Goal: Information Seeking & Learning: Learn about a topic

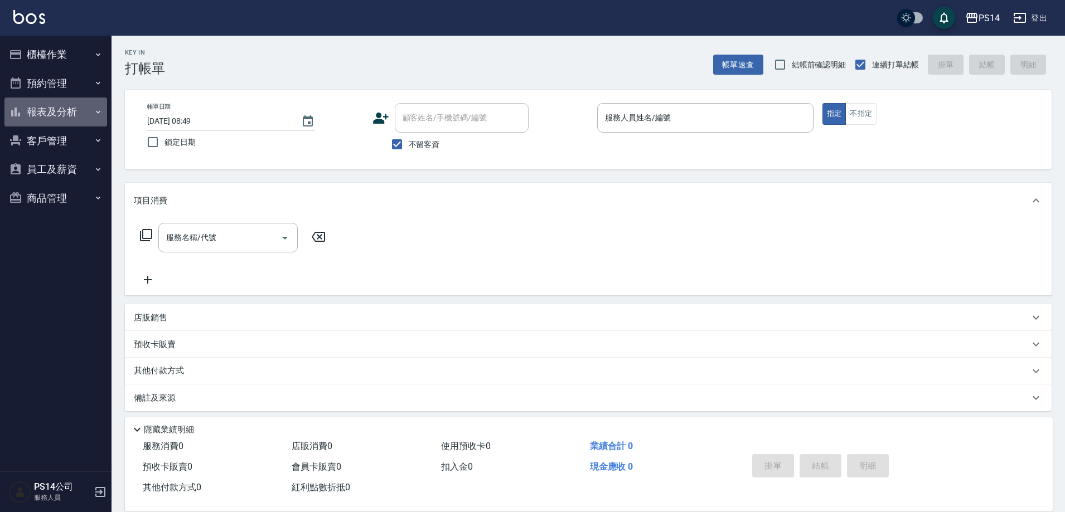
click at [92, 117] on button "報表及分析" at bounding box center [55, 112] width 103 height 29
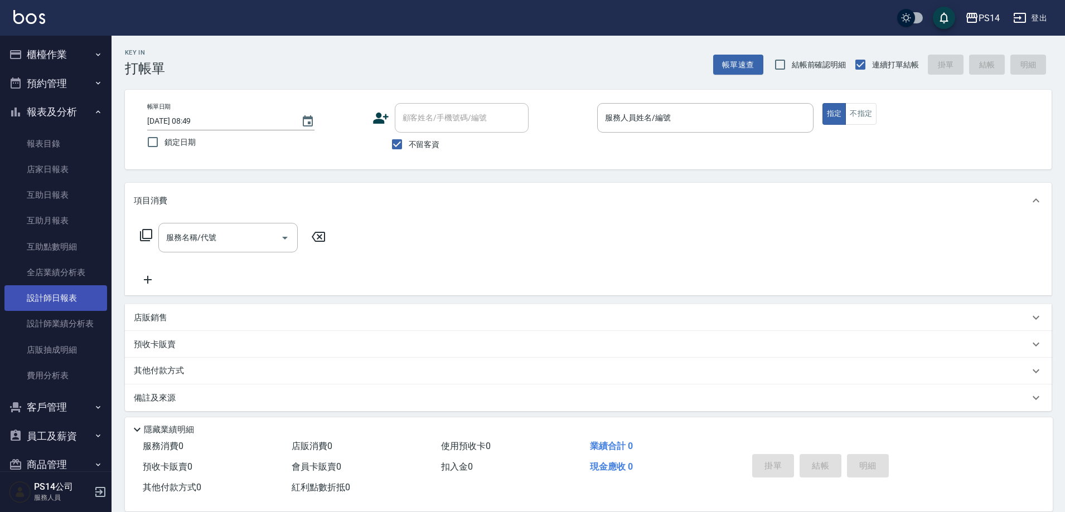
click at [87, 292] on link "設計師日報表" at bounding box center [55, 298] width 103 height 26
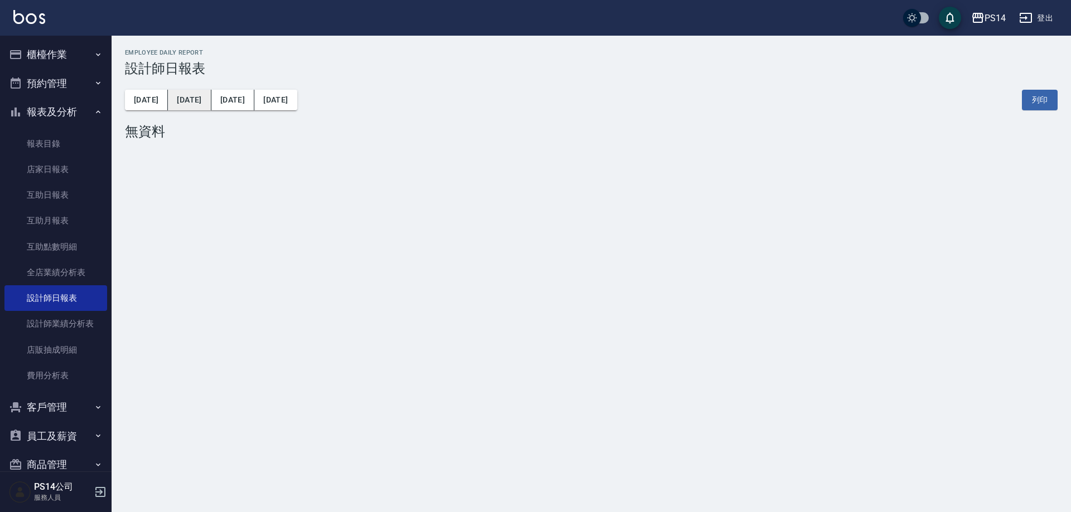
click at [177, 106] on button "[DATE]" at bounding box center [189, 100] width 43 height 21
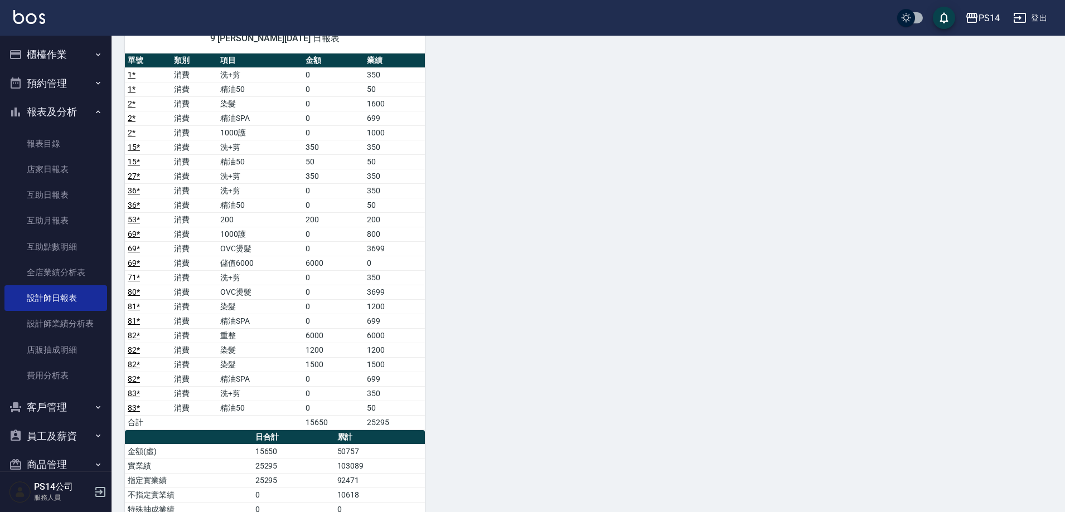
scroll to position [1729, 0]
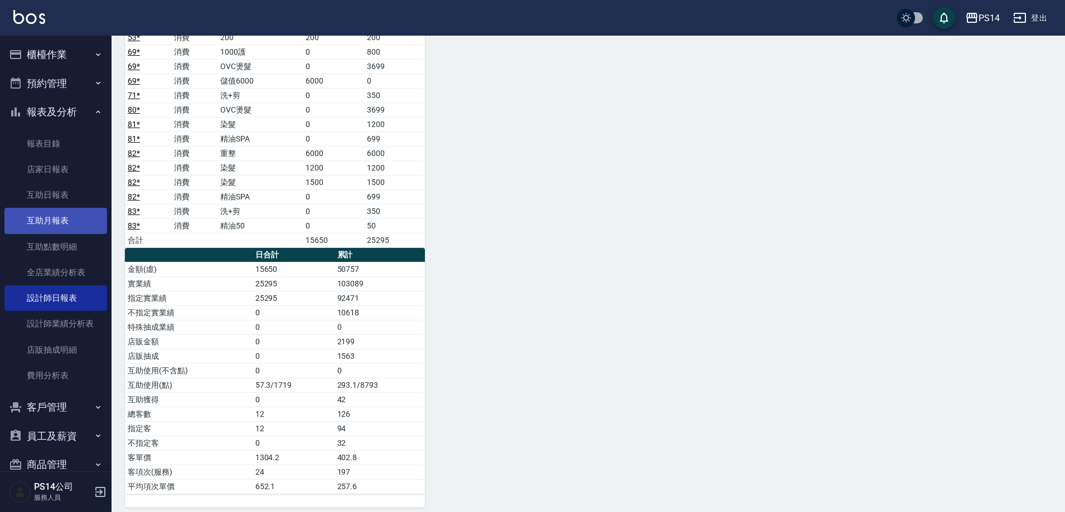
click at [37, 228] on link "互助月報表" at bounding box center [55, 221] width 103 height 26
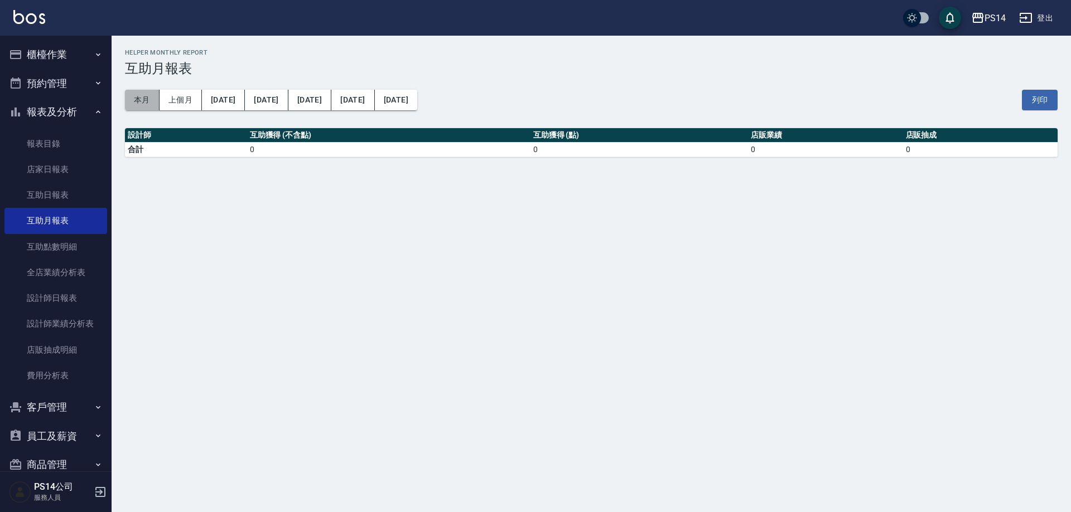
click at [150, 102] on button "本月" at bounding box center [142, 100] width 35 height 21
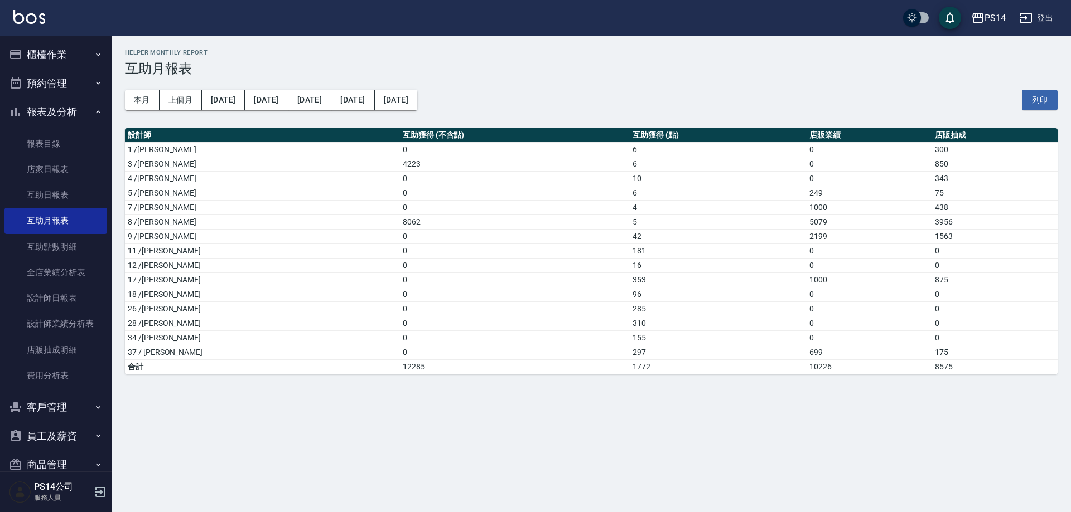
click at [125, 90] on button "本月" at bounding box center [142, 100] width 35 height 21
click at [51, 52] on button "櫃檯作業" at bounding box center [55, 54] width 103 height 29
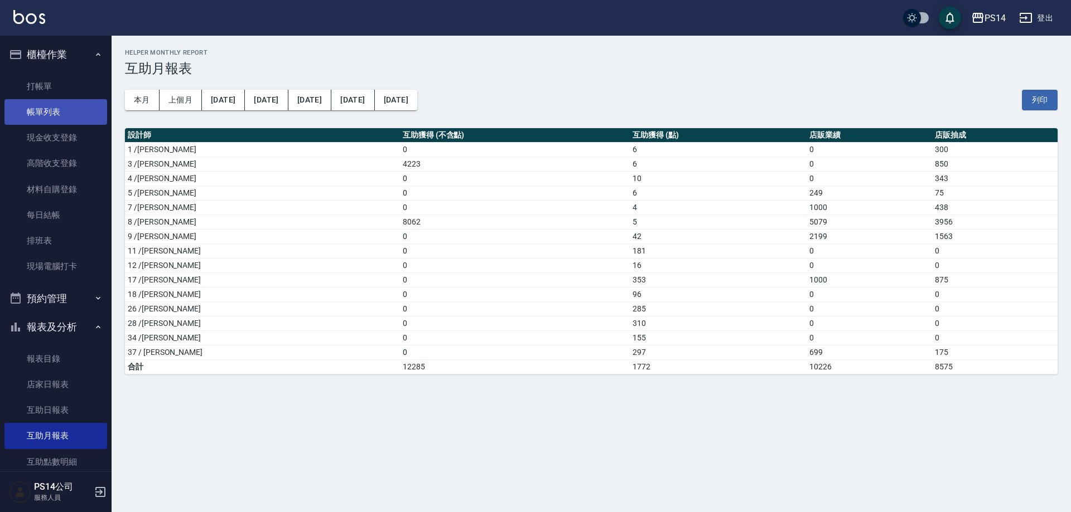
click at [64, 117] on link "帳單列表" at bounding box center [55, 112] width 103 height 26
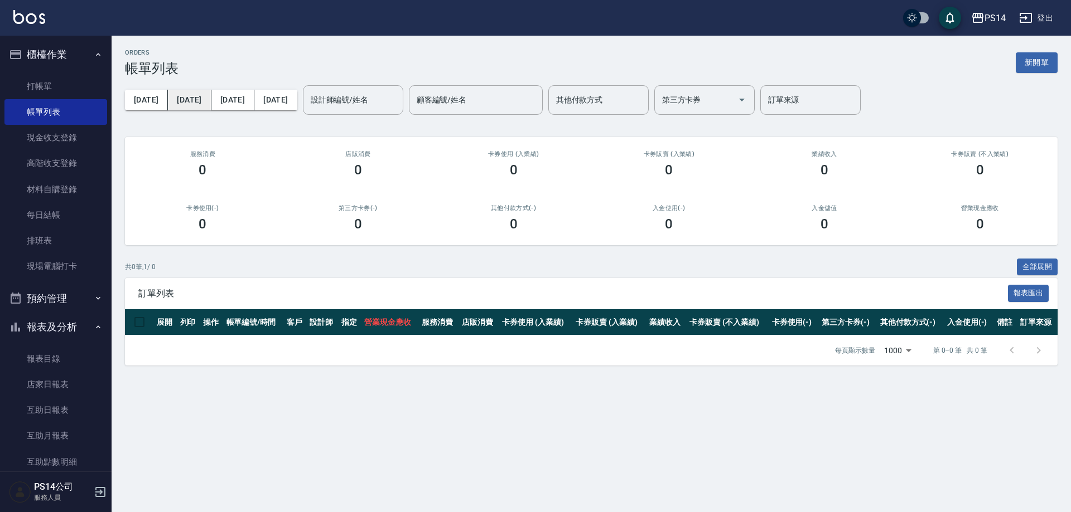
click at [173, 96] on button "[DATE]" at bounding box center [189, 100] width 43 height 21
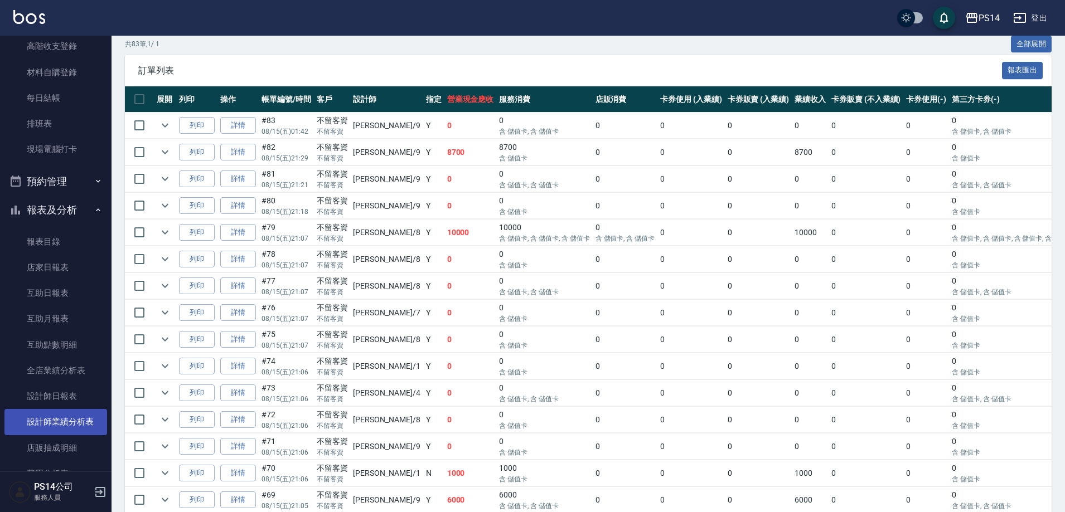
scroll to position [167, 0]
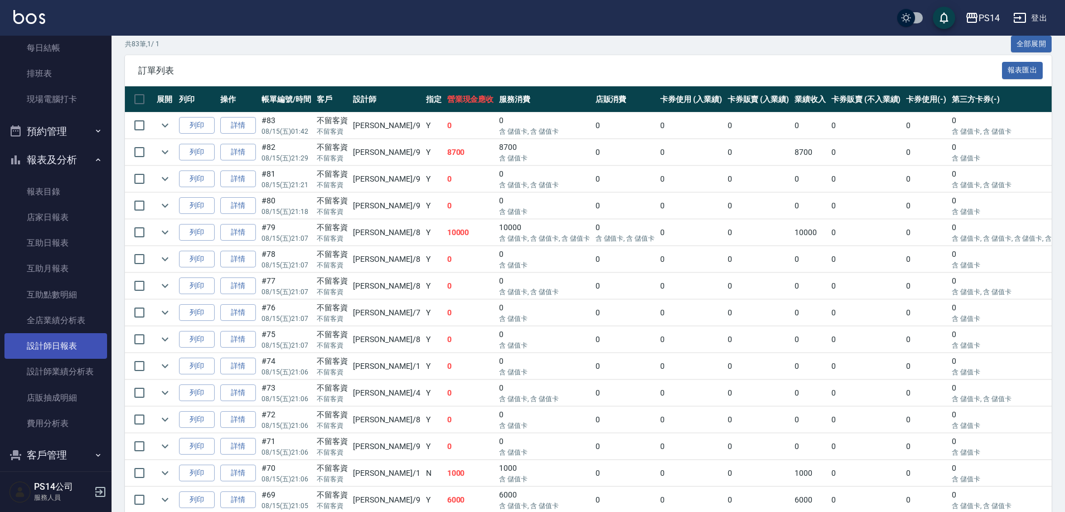
click at [67, 340] on link "設計師日報表" at bounding box center [55, 346] width 103 height 26
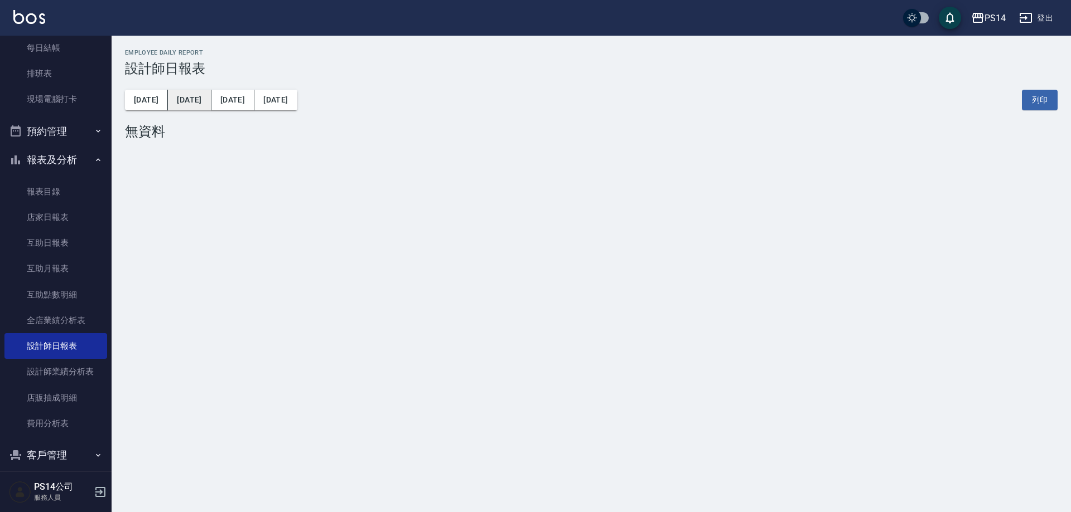
click at [186, 107] on button "[DATE]" at bounding box center [189, 100] width 43 height 21
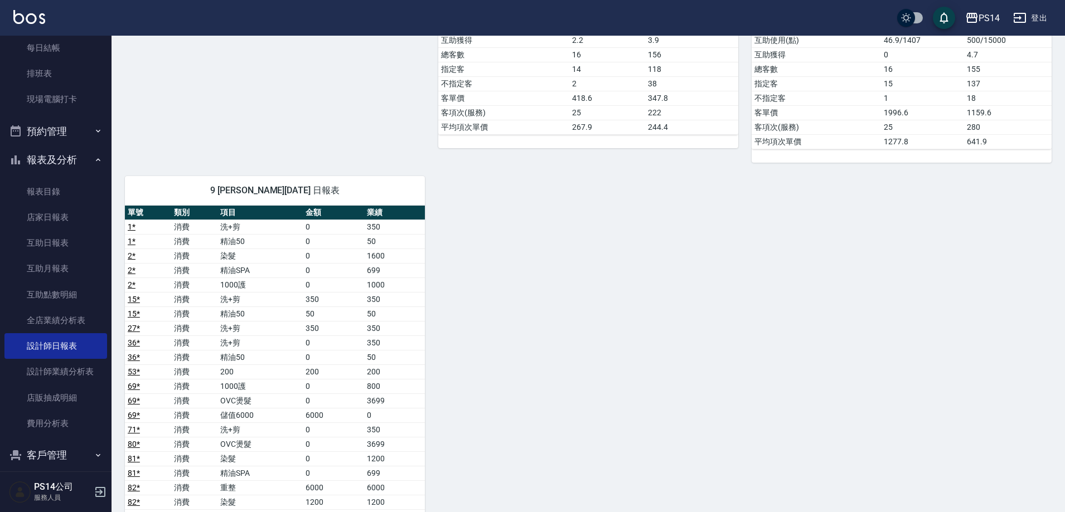
scroll to position [1673, 0]
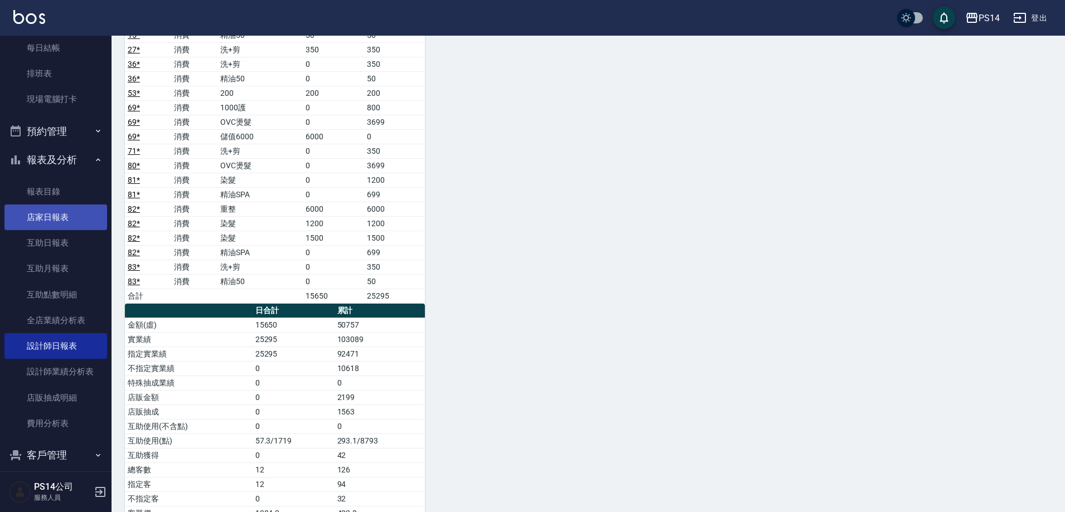
click at [42, 219] on link "店家日報表" at bounding box center [55, 218] width 103 height 26
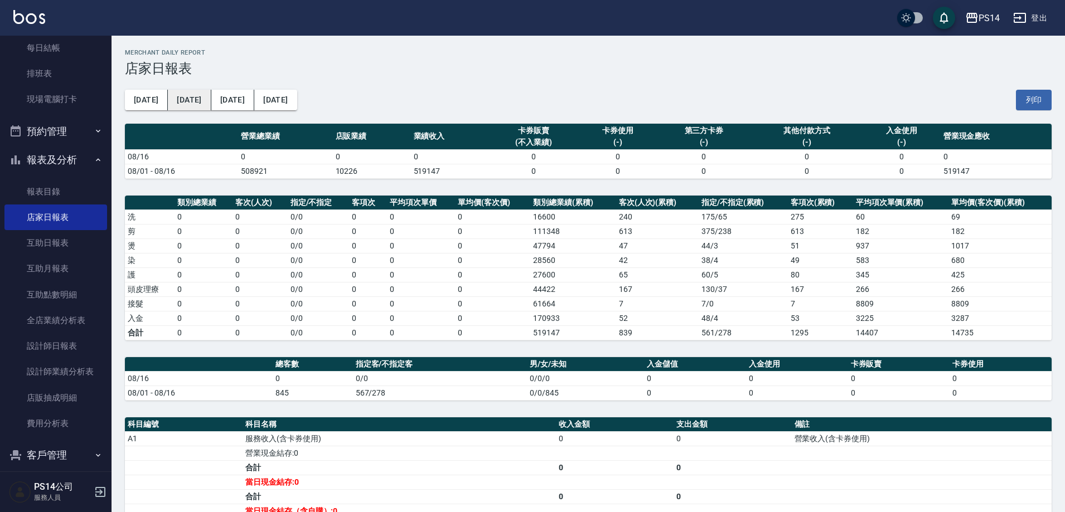
click at [180, 101] on button "[DATE]" at bounding box center [189, 100] width 43 height 21
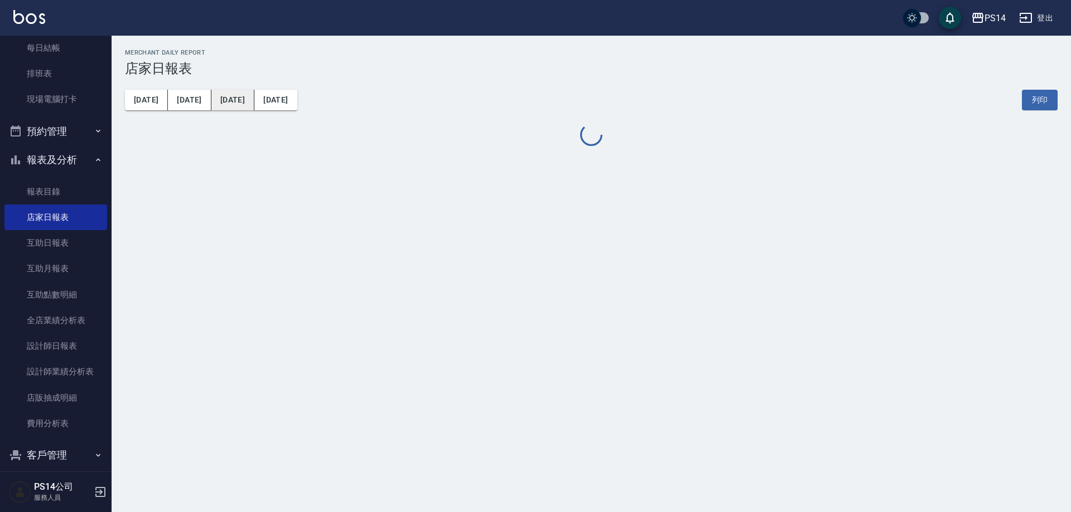
click at [211, 102] on button "[DATE]" at bounding box center [232, 100] width 43 height 21
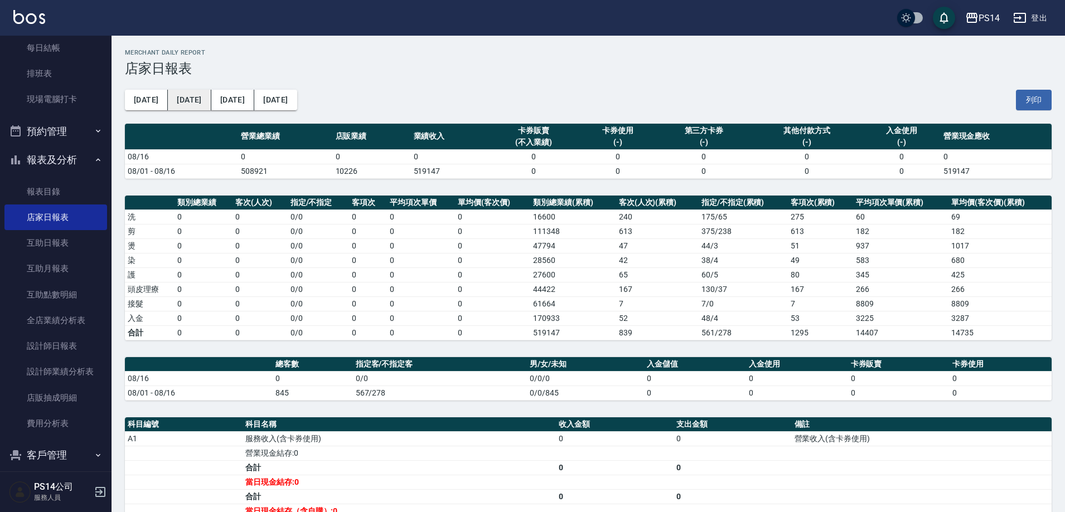
click at [168, 99] on button "[DATE]" at bounding box center [189, 100] width 43 height 21
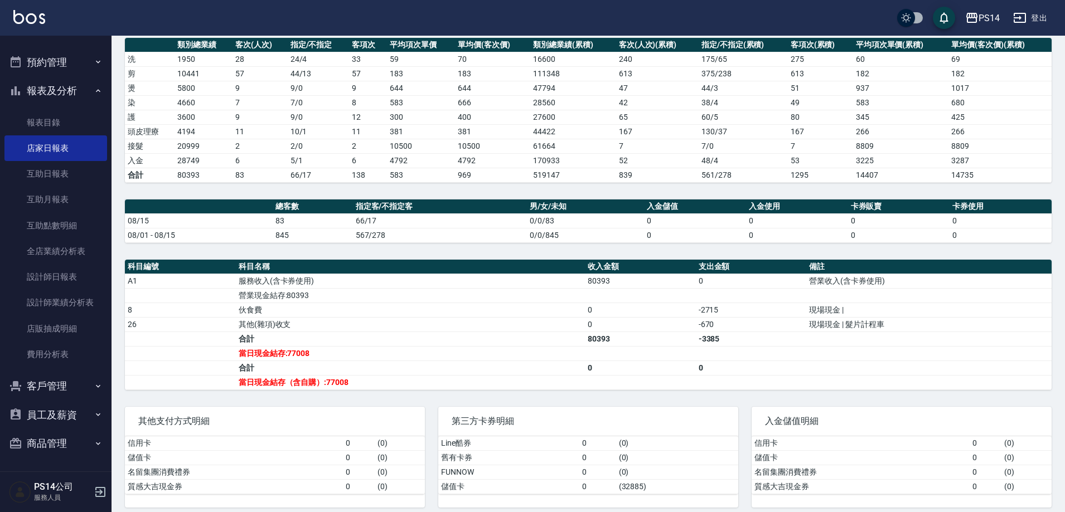
scroll to position [167, 0]
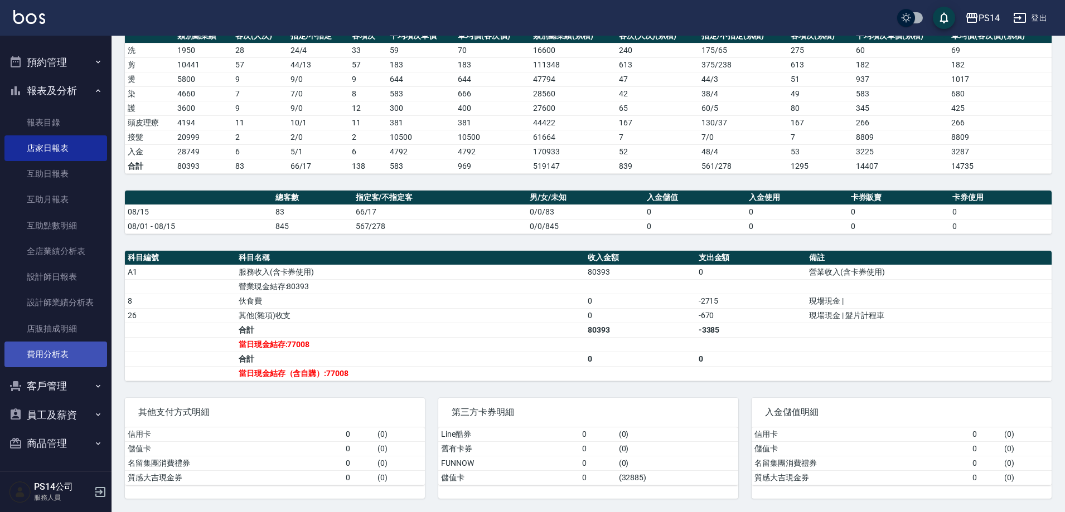
click at [61, 348] on link "費用分析表" at bounding box center [55, 355] width 103 height 26
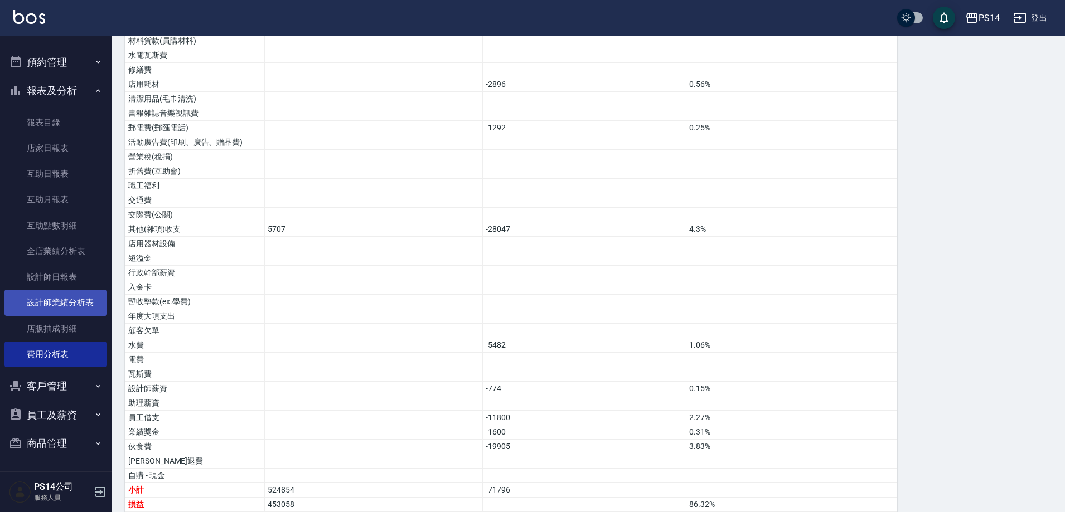
scroll to position [500, 0]
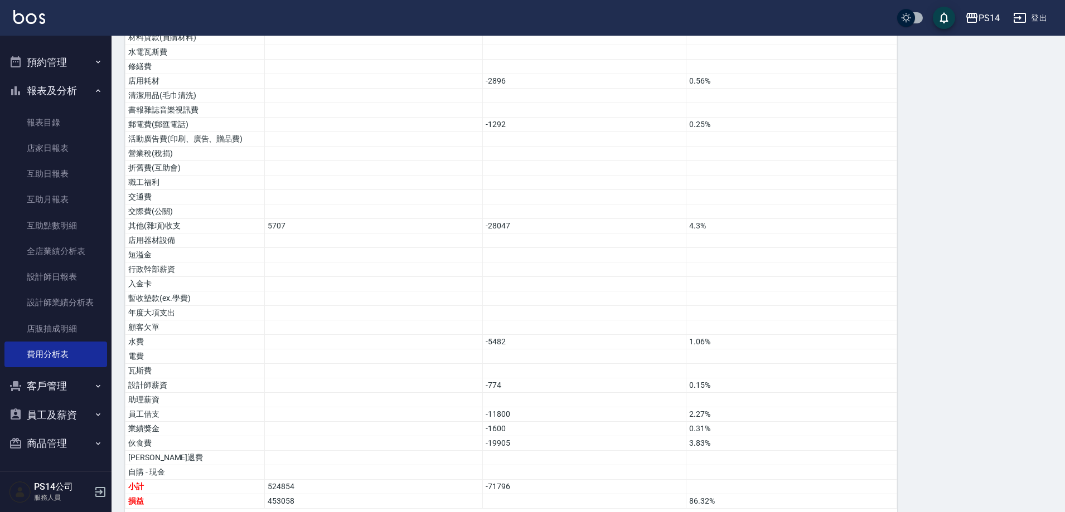
click at [83, 58] on button "預約管理" at bounding box center [55, 62] width 103 height 29
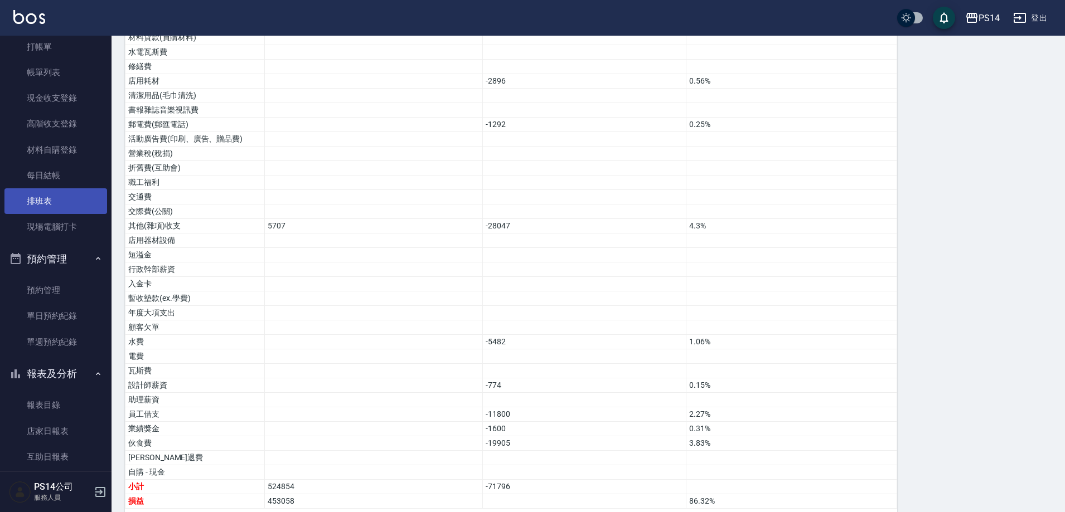
scroll to position [13, 0]
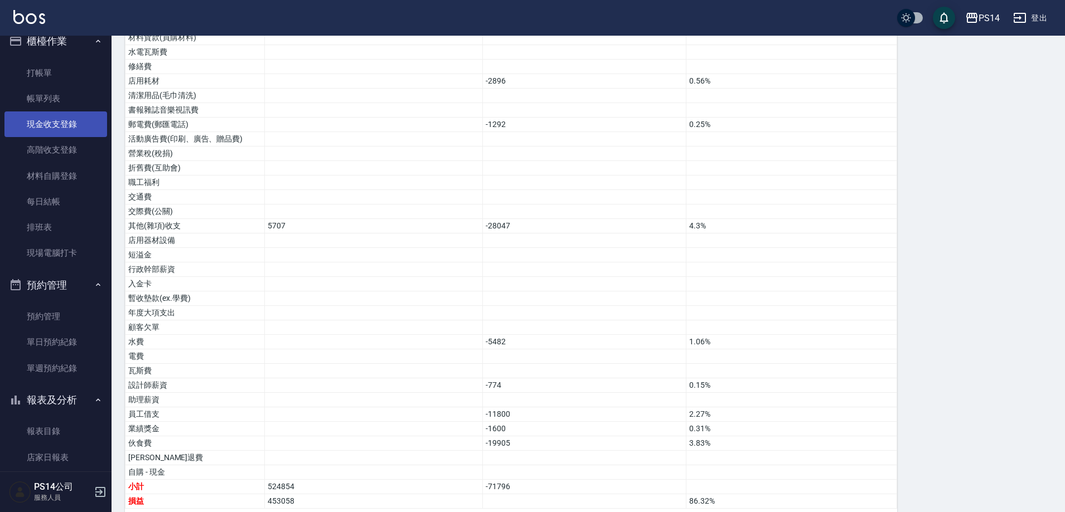
click at [74, 118] on link "現金收支登錄" at bounding box center [55, 125] width 103 height 26
